Goal: Navigation & Orientation: Find specific page/section

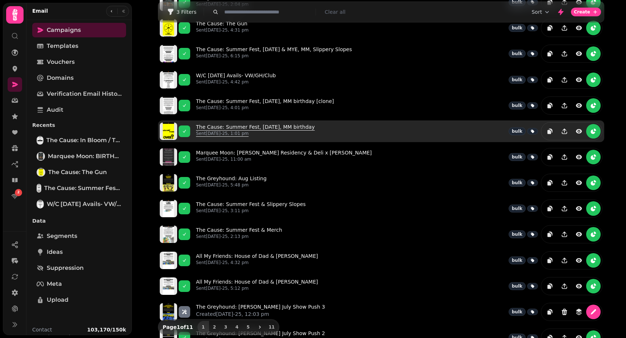
scroll to position [109, 0]
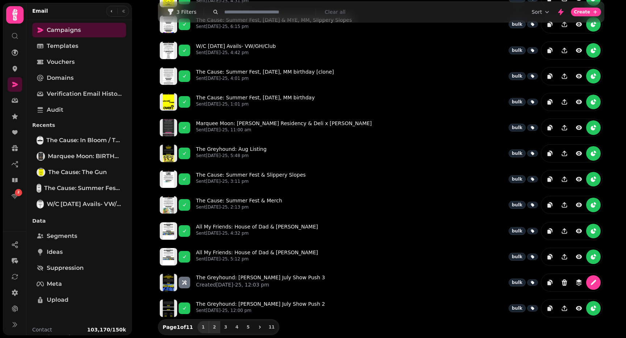
click at [213, 328] on span "2" at bounding box center [215, 327] width 6 height 4
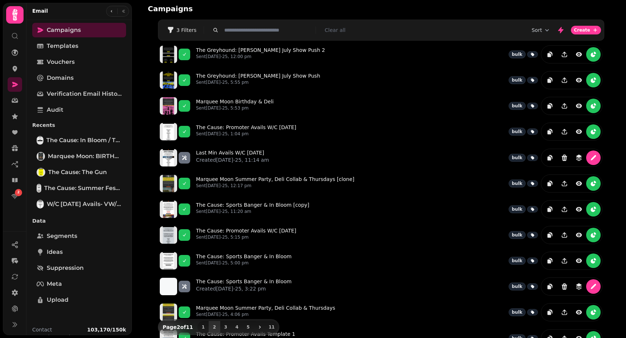
scroll to position [0, 0]
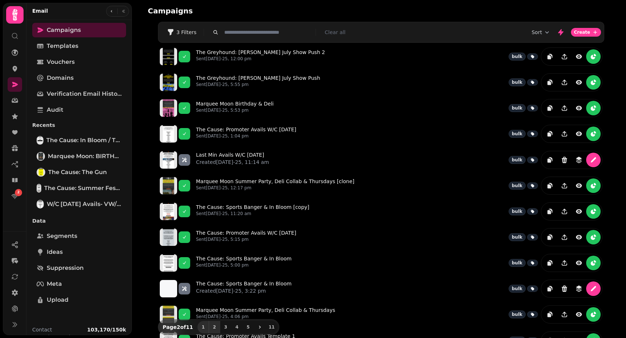
click at [204, 326] on span "1" at bounding box center [203, 327] width 6 height 4
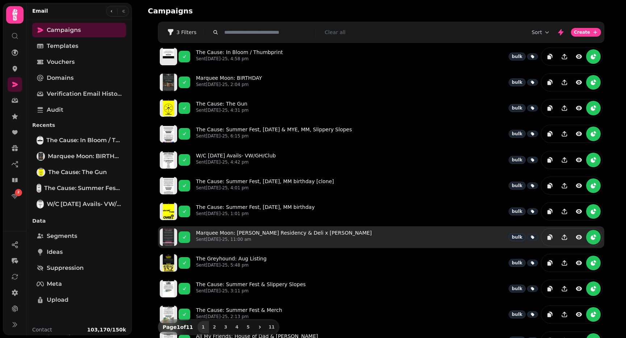
scroll to position [109, 0]
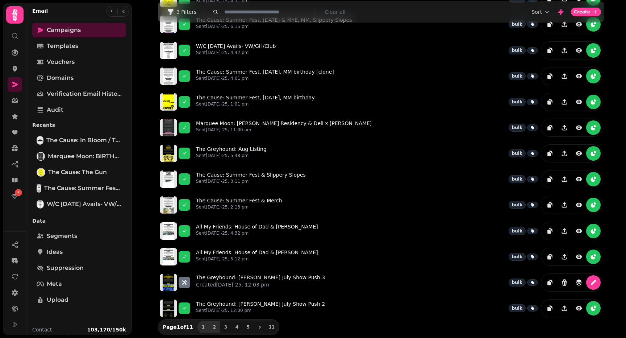
click at [213, 325] on span "2" at bounding box center [215, 327] width 6 height 4
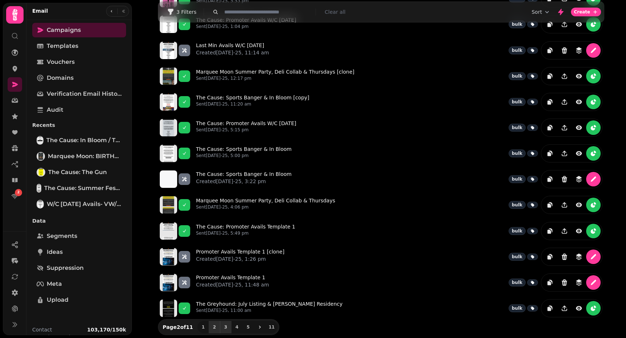
click at [221, 325] on button "3" at bounding box center [226, 327] width 12 height 12
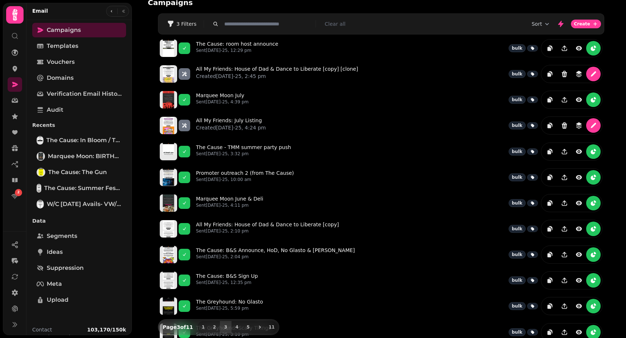
scroll to position [0, 0]
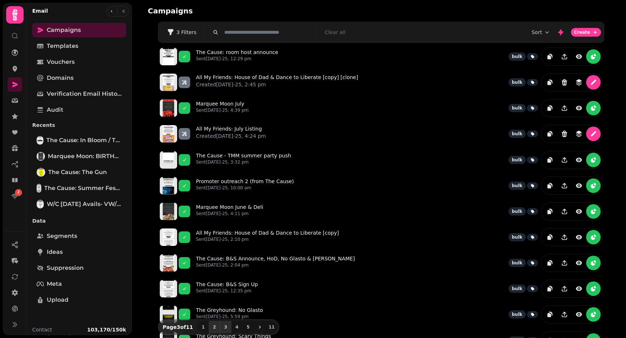
click at [212, 325] on span "2" at bounding box center [215, 327] width 6 height 4
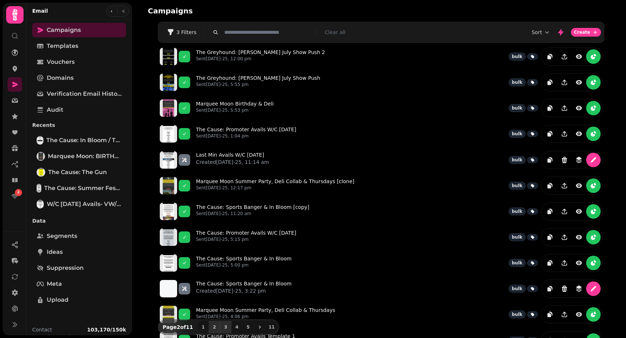
click at [222, 324] on button "3" at bounding box center [226, 327] width 12 height 12
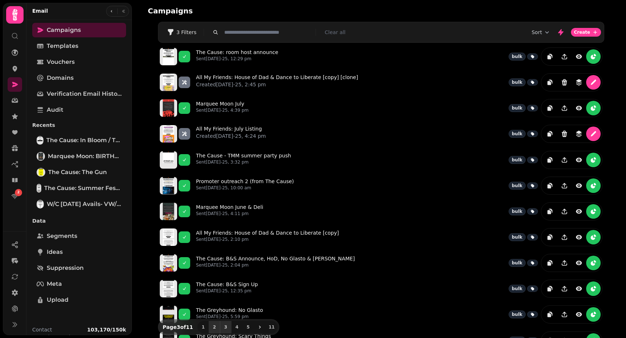
click at [215, 327] on span "2" at bounding box center [215, 327] width 6 height 4
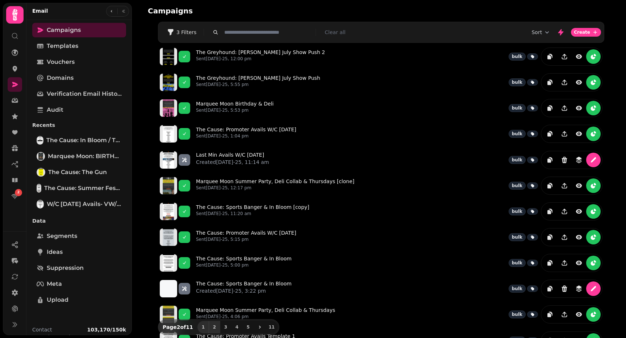
click at [204, 326] on span "1" at bounding box center [203, 327] width 6 height 4
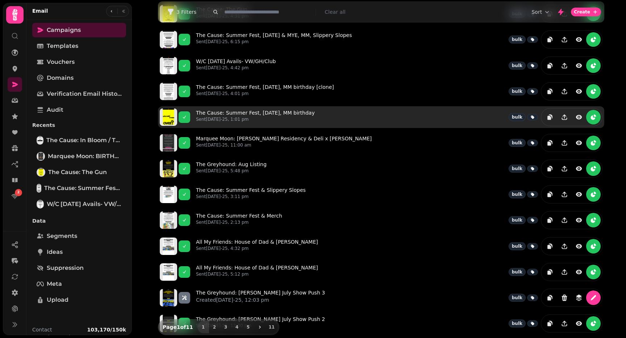
scroll to position [109, 0]
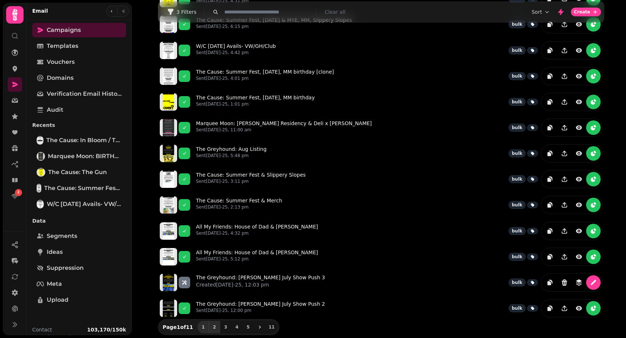
click at [212, 327] on span "2" at bounding box center [215, 327] width 6 height 4
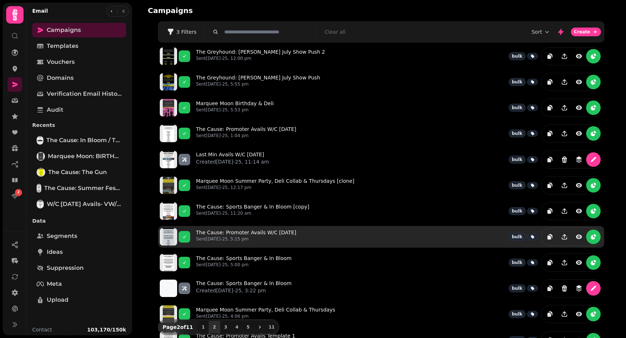
scroll to position [0, 0]
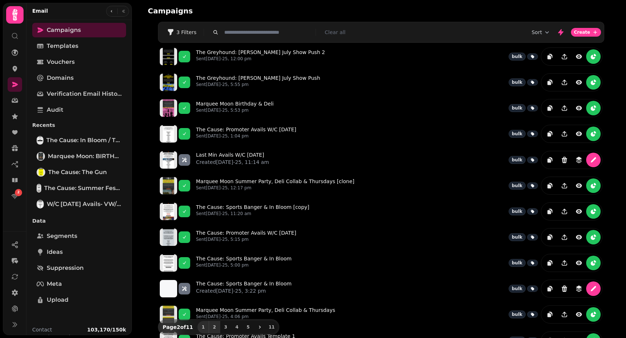
click at [203, 327] on span "1" at bounding box center [203, 327] width 6 height 4
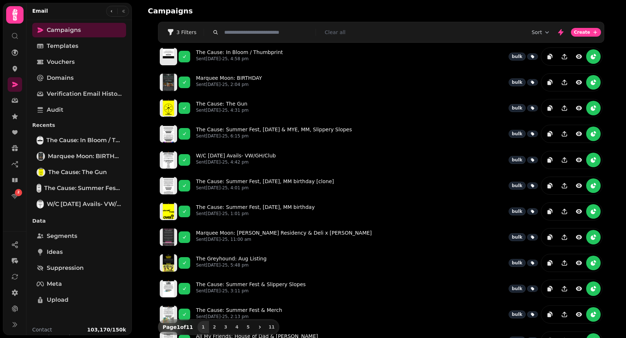
click at [615, 58] on div "Campaigns Filters 3 Filters Clear all Sort Create The Cause: In Bloom / Thumbpr…" at bounding box center [379, 169] width 494 height 338
